Goal: Task Accomplishment & Management: Use online tool/utility

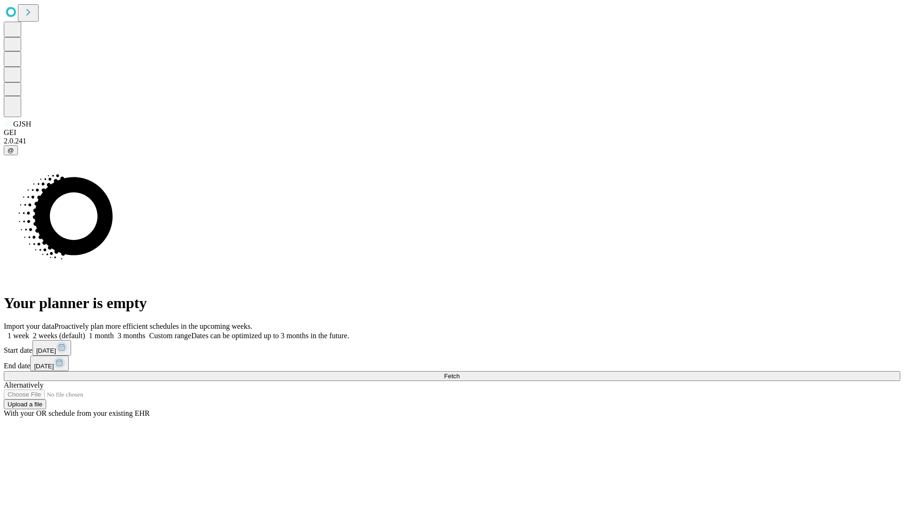
click at [459, 373] on span "Fetch" at bounding box center [452, 376] width 16 height 7
